Goal: Task Accomplishment & Management: Manage account settings

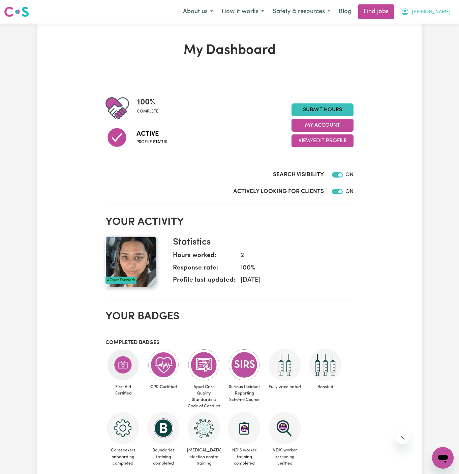
click at [440, 12] on span "[PERSON_NAME]" at bounding box center [431, 11] width 39 height 7
click at [434, 27] on link "My Account" at bounding box center [427, 26] width 53 height 13
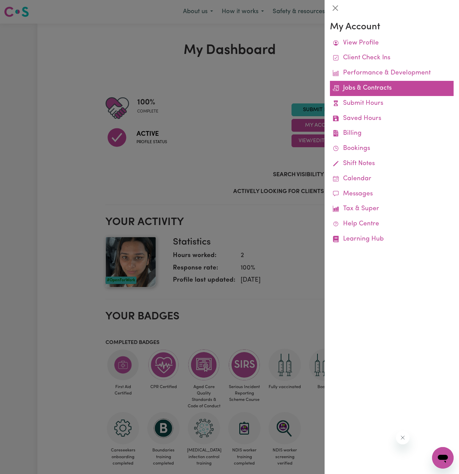
click at [363, 84] on link "Jobs & Contracts" at bounding box center [392, 88] width 124 height 15
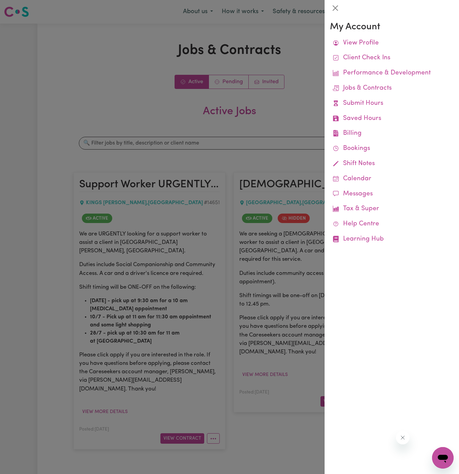
click at [133, 75] on div at bounding box center [229, 237] width 459 height 474
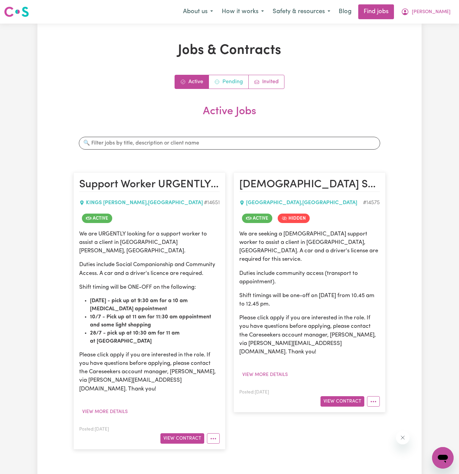
click at [228, 78] on link "Pending" at bounding box center [229, 81] width 40 height 13
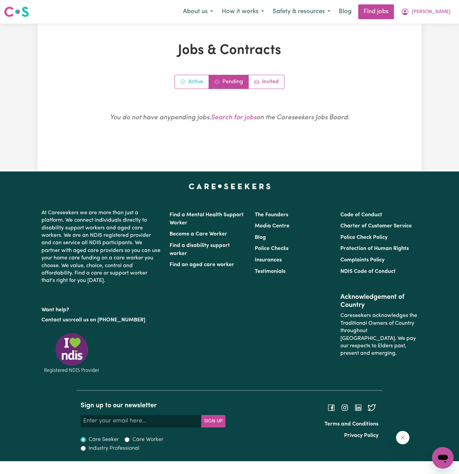
click at [185, 78] on span "Active jobs" at bounding box center [182, 82] width 5 height 8
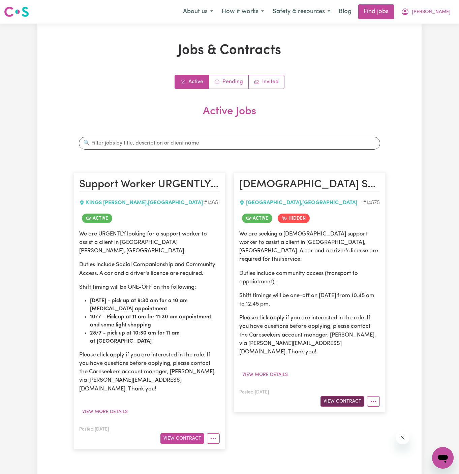
click at [350, 396] on button "View Contract" at bounding box center [342, 401] width 44 height 10
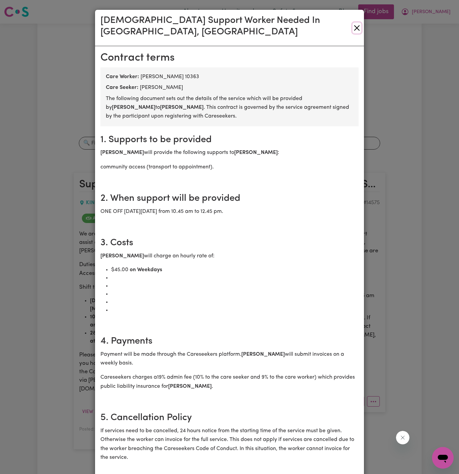
click at [352, 23] on button "Close" at bounding box center [356, 28] width 9 height 11
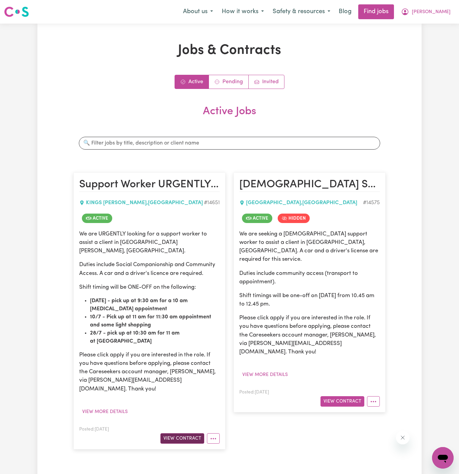
click at [191, 433] on button "View Contract" at bounding box center [182, 438] width 44 height 10
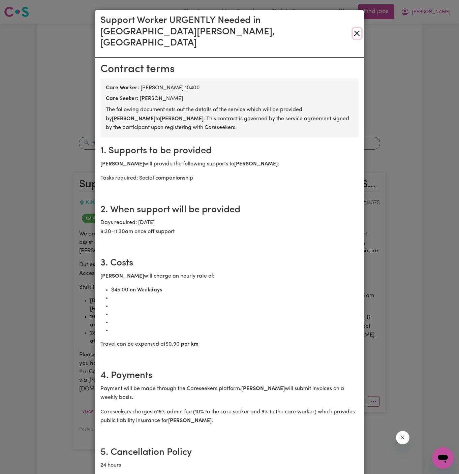
click at [357, 28] on button "Close" at bounding box center [357, 33] width 8 height 11
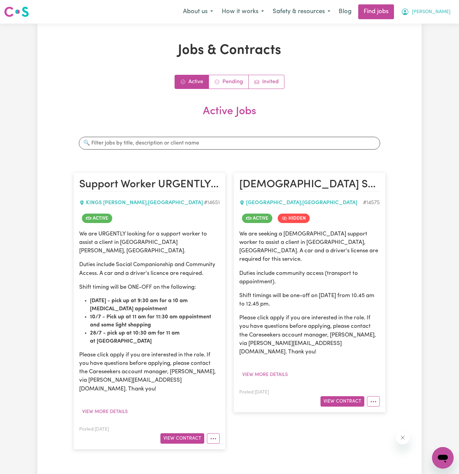
click at [442, 12] on span "[PERSON_NAME]" at bounding box center [431, 11] width 39 height 7
click at [442, 27] on link "My Account" at bounding box center [427, 26] width 53 height 13
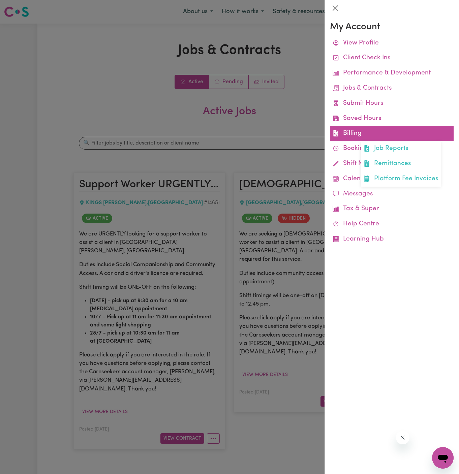
click at [353, 133] on link "Billing Job Reports Remittances Platform Fee Invoices" at bounding box center [392, 133] width 124 height 15
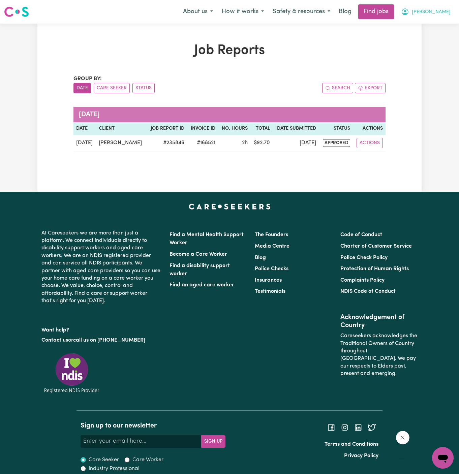
click at [447, 10] on span "[PERSON_NAME]" at bounding box center [431, 11] width 39 height 7
click at [443, 23] on link "My Account" at bounding box center [427, 26] width 53 height 13
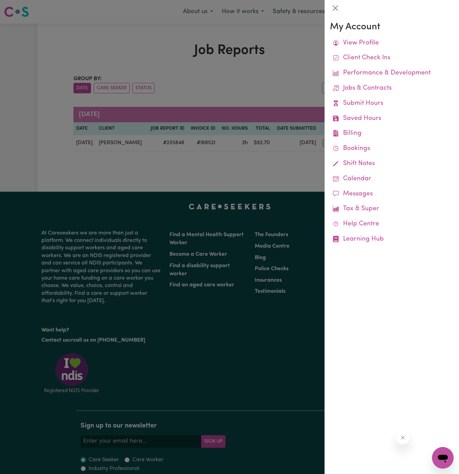
click at [276, 67] on div at bounding box center [229, 237] width 459 height 474
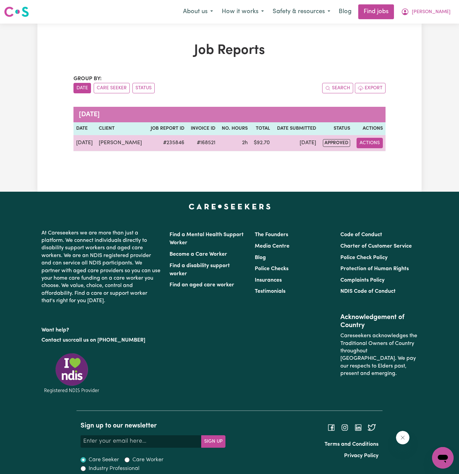
click at [367, 142] on button "Actions" at bounding box center [369, 143] width 26 height 10
click at [380, 154] on link "View Job Report" at bounding box center [387, 158] width 58 height 13
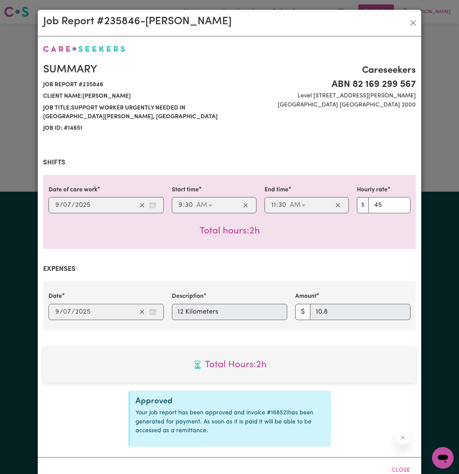
select select "45-Weekday"
click at [410, 23] on button "Close" at bounding box center [413, 23] width 11 height 11
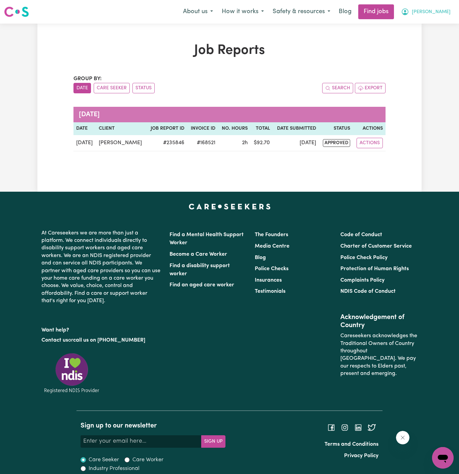
click at [434, 15] on span "[PERSON_NAME]" at bounding box center [431, 11] width 39 height 7
click at [435, 26] on link "My Account" at bounding box center [427, 26] width 53 height 13
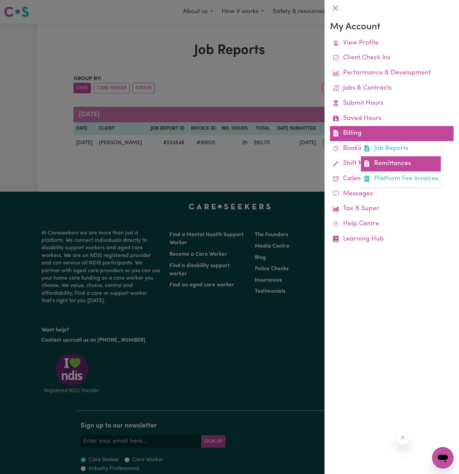
click at [397, 159] on link "Remittances" at bounding box center [401, 163] width 80 height 15
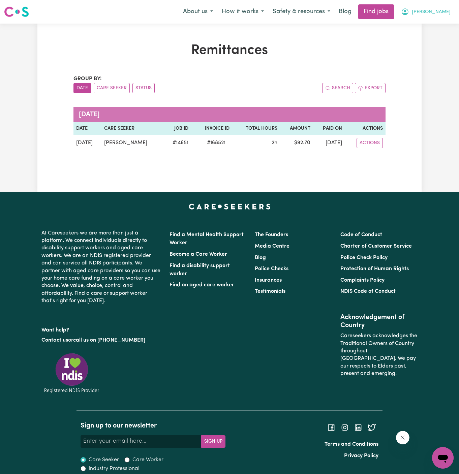
click at [445, 10] on span "[PERSON_NAME]" at bounding box center [431, 11] width 39 height 7
click at [440, 21] on link "My Account" at bounding box center [427, 26] width 53 height 13
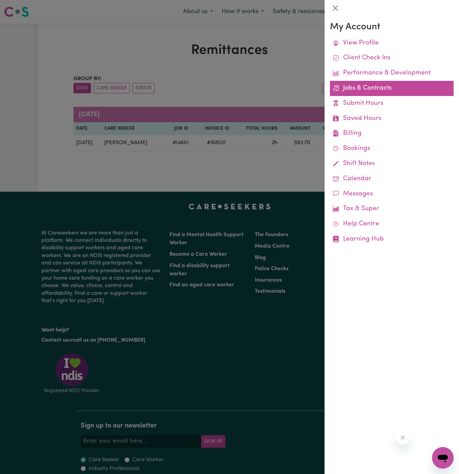
click at [364, 84] on link "Jobs & Contracts" at bounding box center [392, 88] width 124 height 15
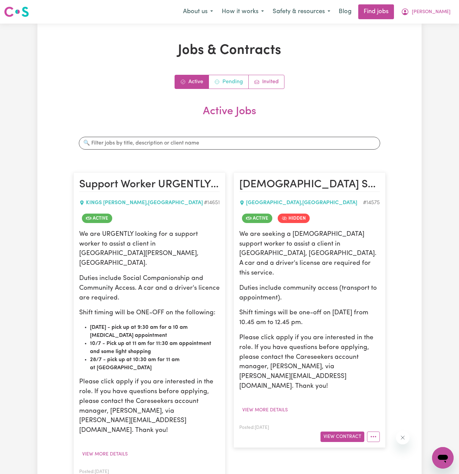
click at [232, 81] on link "Pending" at bounding box center [229, 81] width 40 height 13
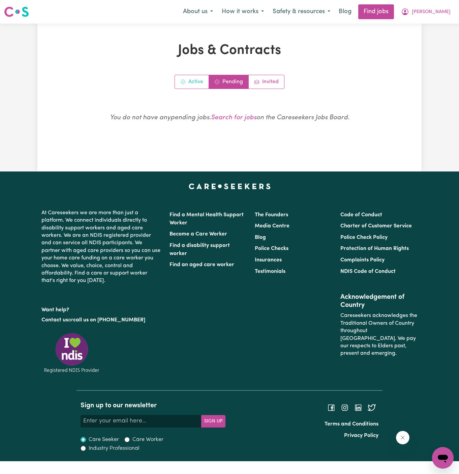
click at [197, 83] on link "Active" at bounding box center [192, 81] width 34 height 13
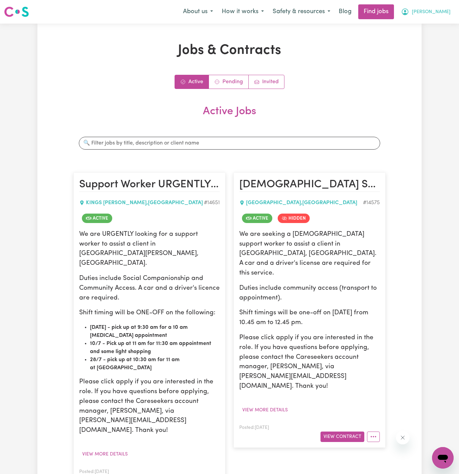
click at [443, 12] on span "[PERSON_NAME]" at bounding box center [431, 11] width 39 height 7
click at [435, 50] on link "Logout" at bounding box center [427, 51] width 53 height 13
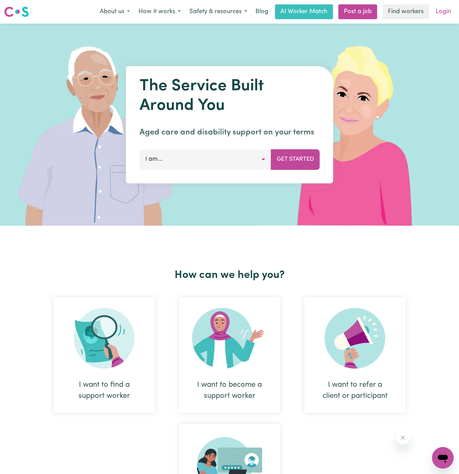
click at [446, 10] on link "Login" at bounding box center [442, 11] width 23 height 15
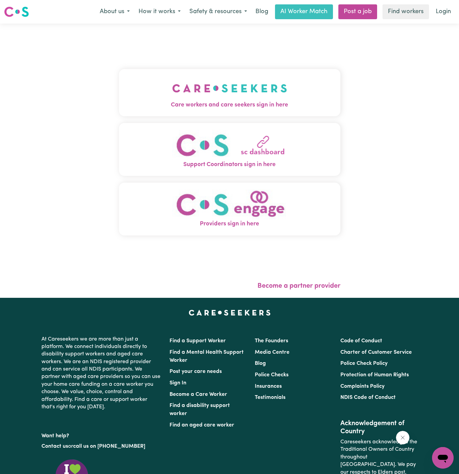
click at [277, 90] on img "Care workers and care seekers sign in here" at bounding box center [229, 88] width 115 height 25
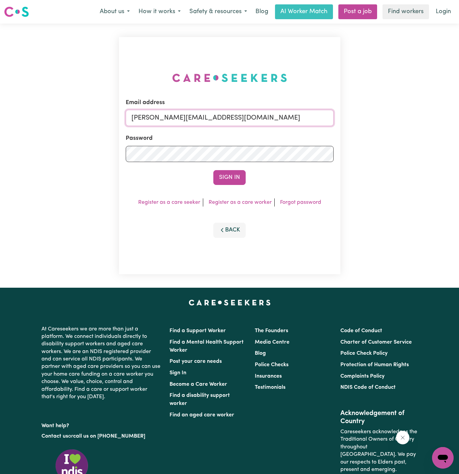
click at [282, 115] on input "[PERSON_NAME][EMAIL_ADDRESS][DOMAIN_NAME]" at bounding box center [230, 118] width 208 height 16
drag, startPoint x: 166, startPoint y: 117, endPoint x: 379, endPoint y: 125, distance: 212.7
click at [379, 125] on div "Email address [EMAIL_ADDRESS][PERSON_NAME][DOMAIN_NAME] Password Sign In Regist…" at bounding box center [229, 156] width 459 height 264
type input "s"
type input "[PERSON_NAME][EMAIL_ADDRESS][DOMAIN_NAME]"
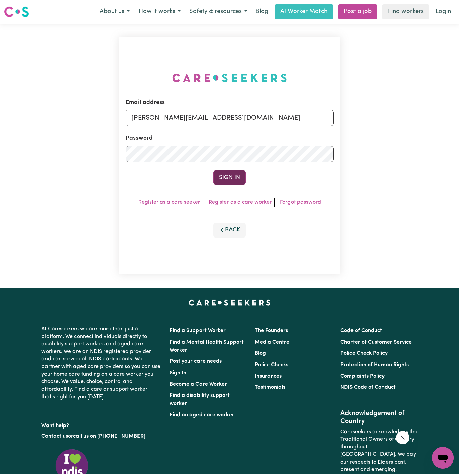
click at [218, 175] on button "Sign In" at bounding box center [229, 177] width 32 height 15
